Goal: Check status: Check status

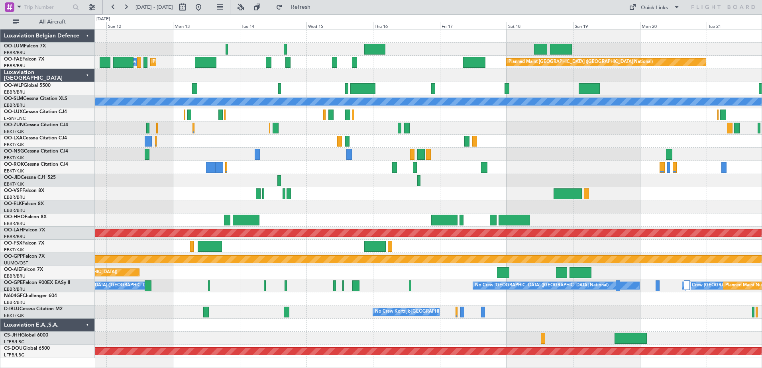
click at [47, 225] on div "Planned Maint [GEOGRAPHIC_DATA] ([GEOGRAPHIC_DATA] National) AOG Maint [GEOGRAP…" at bounding box center [381, 191] width 762 height 354
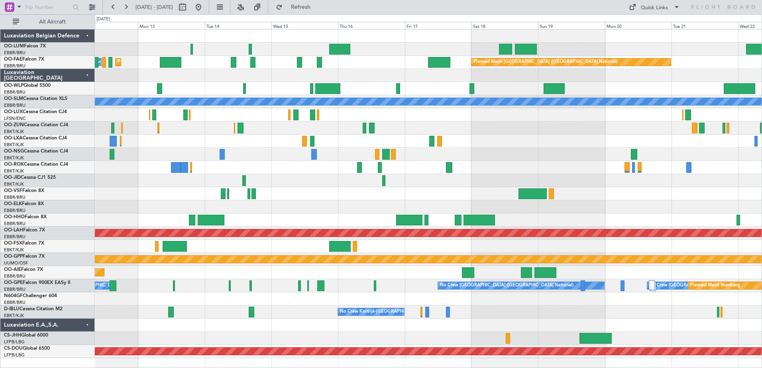
click at [224, 89] on div at bounding box center [428, 88] width 667 height 13
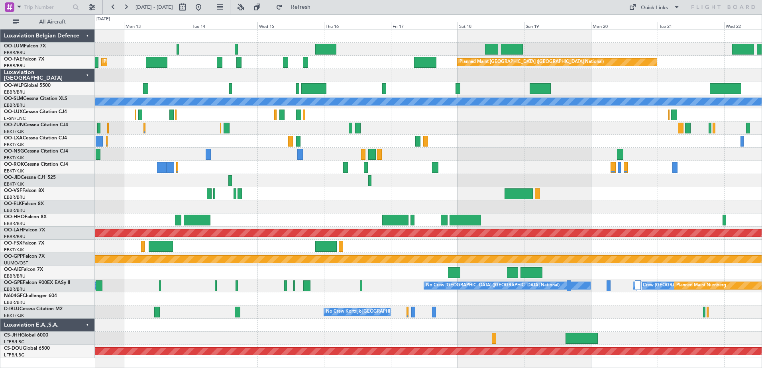
click at [266, 83] on div "Planned Maint [GEOGRAPHIC_DATA] ([GEOGRAPHIC_DATA] National) AOG Maint [GEOGRAP…" at bounding box center [428, 193] width 667 height 329
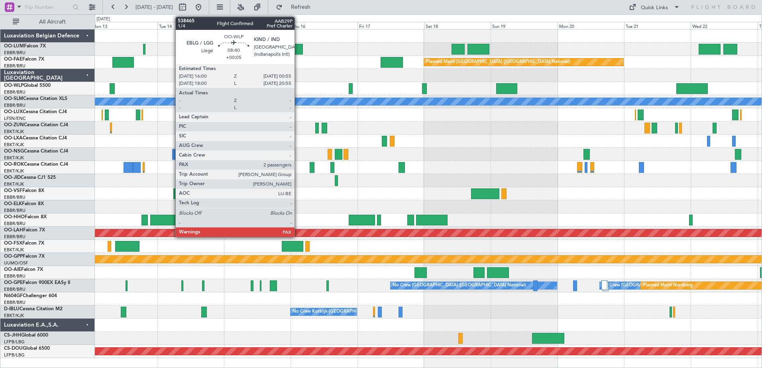
click at [268, 91] on div at bounding box center [280, 88] width 25 height 11
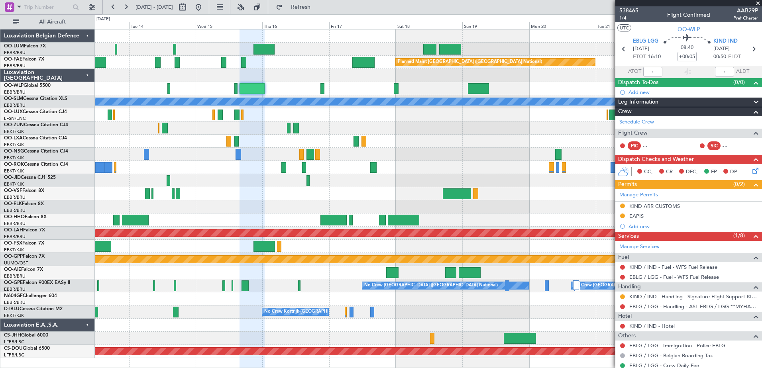
click at [347, 89] on div at bounding box center [428, 88] width 667 height 13
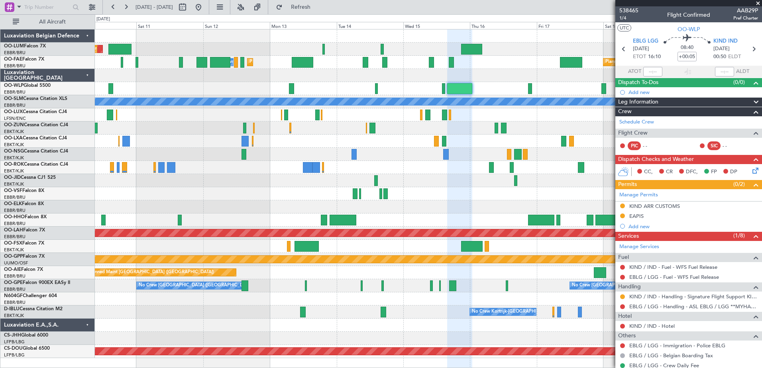
click at [548, 120] on div "AOG Maint [GEOGRAPHIC_DATA] Planned Maint [GEOGRAPHIC_DATA] ([GEOGRAPHIC_DATA])…" at bounding box center [428, 193] width 667 height 329
click at [387, 98] on div "AOG Maint [GEOGRAPHIC_DATA] Planned Maint [GEOGRAPHIC_DATA] ([GEOGRAPHIC_DATA])…" at bounding box center [428, 193] width 667 height 329
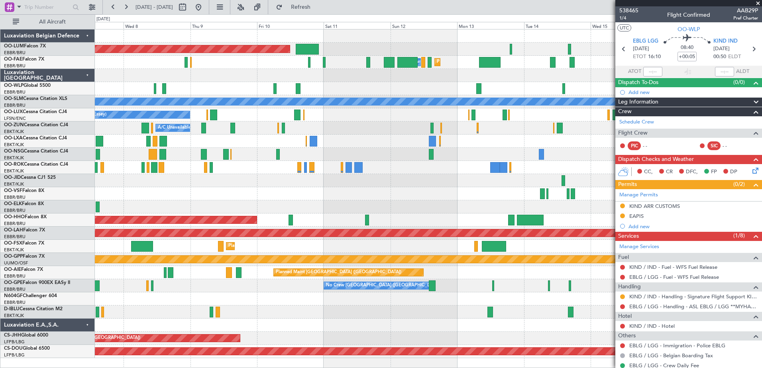
click at [491, 127] on div "Planned Maint [GEOGRAPHIC_DATA] ([GEOGRAPHIC_DATA] National) AOG Maint [GEOGRAP…" at bounding box center [428, 193] width 667 height 329
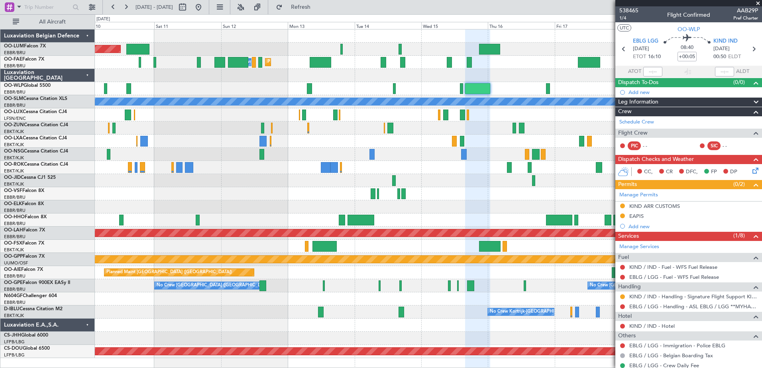
click at [339, 120] on div "No Crew Nancy (Essey)" at bounding box center [428, 114] width 667 height 13
click at [759, 5] on span at bounding box center [758, 3] width 8 height 7
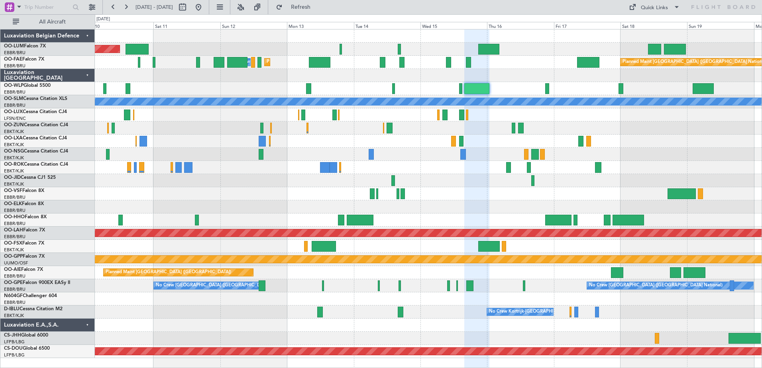
type input "0"
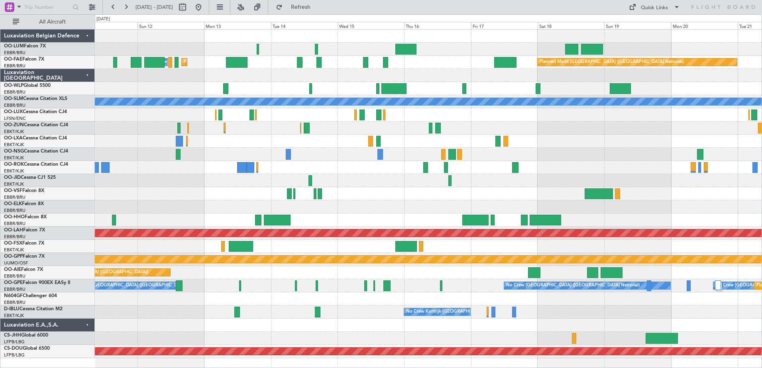
click at [532, 113] on div "Planned Maint [GEOGRAPHIC_DATA] ([GEOGRAPHIC_DATA] National) AOG Maint [GEOGRAP…" at bounding box center [428, 193] width 667 height 329
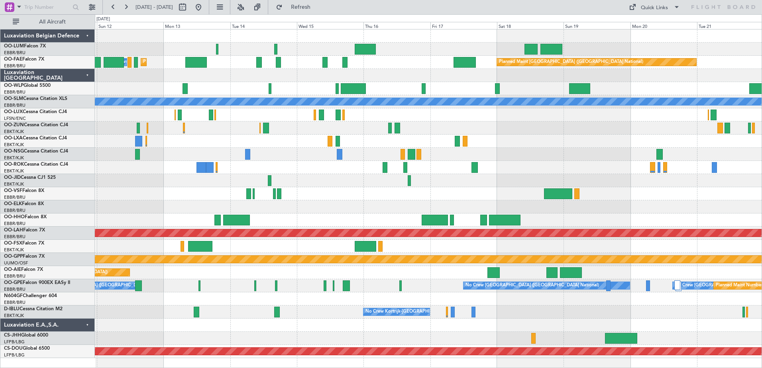
click at [382, 122] on div "Planned Maint [GEOGRAPHIC_DATA] ([GEOGRAPHIC_DATA] National) AOG Maint [GEOGRAP…" at bounding box center [428, 193] width 667 height 329
